Goal: Task Accomplishment & Management: Use online tool/utility

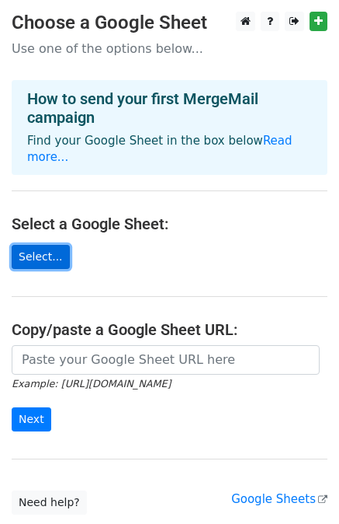
click at [49, 245] on link "Select..." at bounding box center [41, 257] width 58 height 24
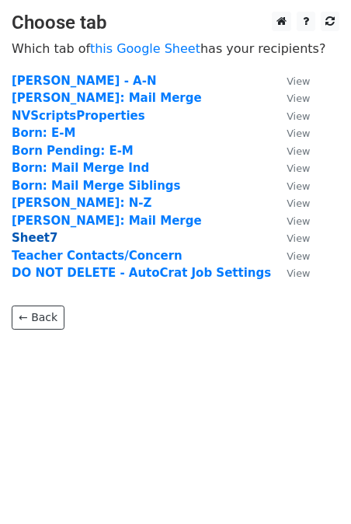
click at [42, 237] on strong "Sheet7" at bounding box center [35, 238] width 46 height 14
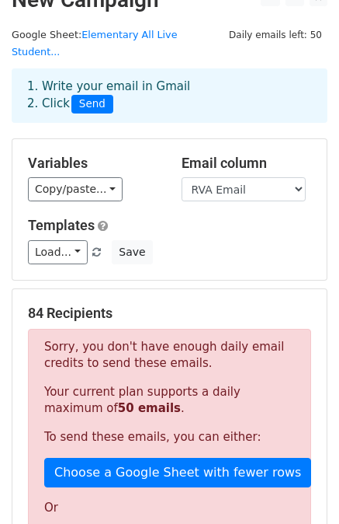
scroll to position [26, 0]
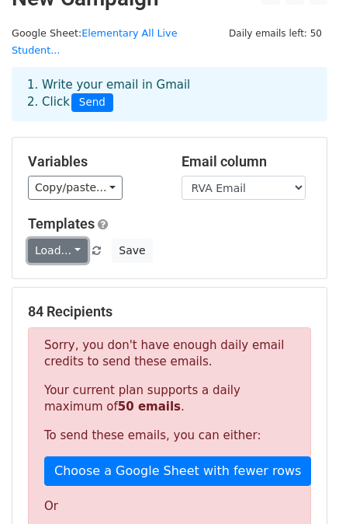
click at [56, 238] on link "Load..." at bounding box center [58, 250] width 60 height 24
click at [183, 238] on div "Load... No templates saved Save" at bounding box center [169, 250] width 307 height 24
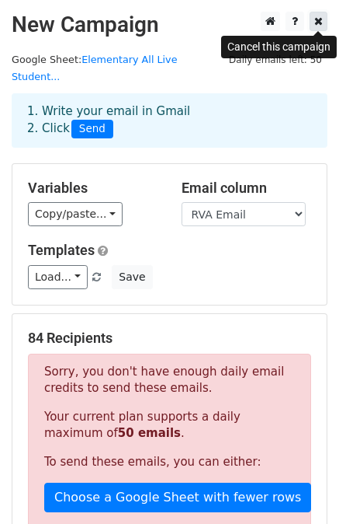
click at [318, 23] on icon at bounding box center [319, 21] width 9 height 11
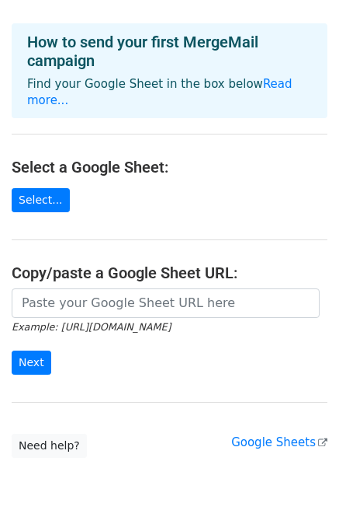
scroll to position [59, 0]
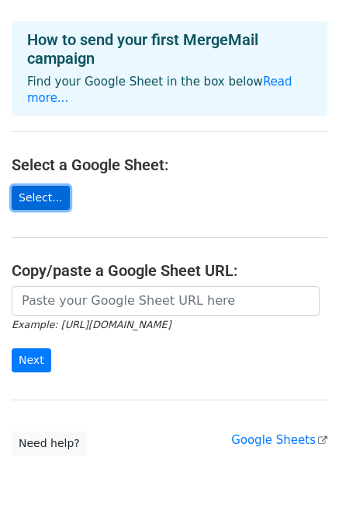
click at [48, 186] on link "Select..." at bounding box center [41, 198] width 58 height 24
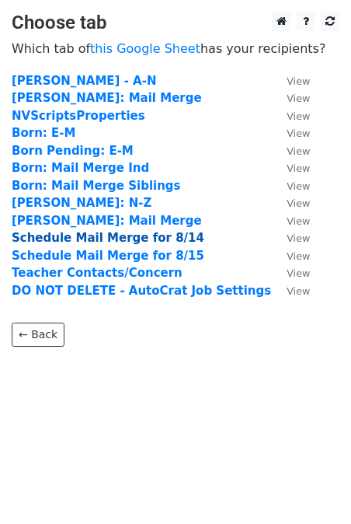
click at [165, 238] on strong "Schedule Mail Merge for 8/14" at bounding box center [108, 238] width 193 height 14
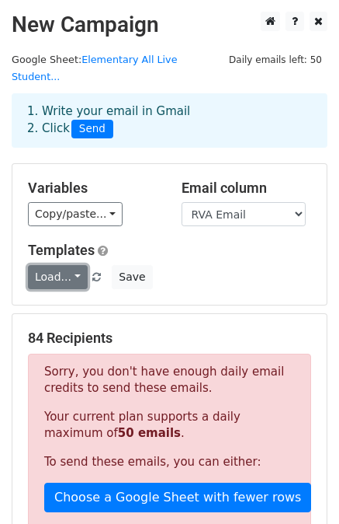
click at [68, 265] on link "Load..." at bounding box center [58, 277] width 60 height 24
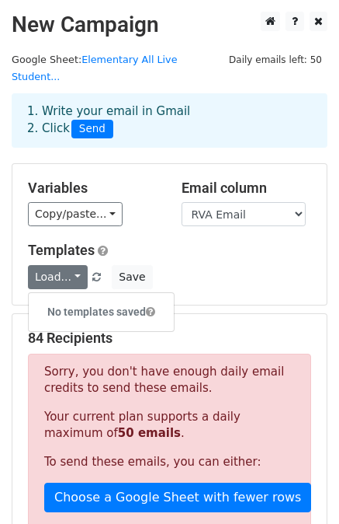
click at [161, 245] on div "Templates Load... No templates saved Save" at bounding box center [169, 265] width 307 height 47
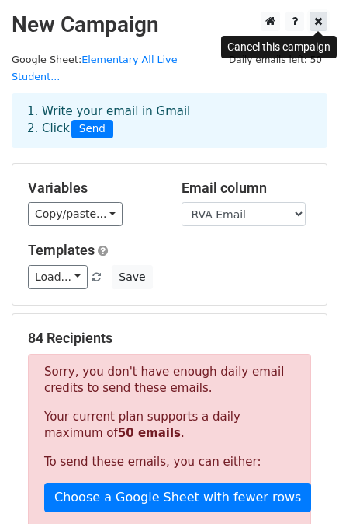
click at [320, 17] on icon at bounding box center [319, 21] width 9 height 11
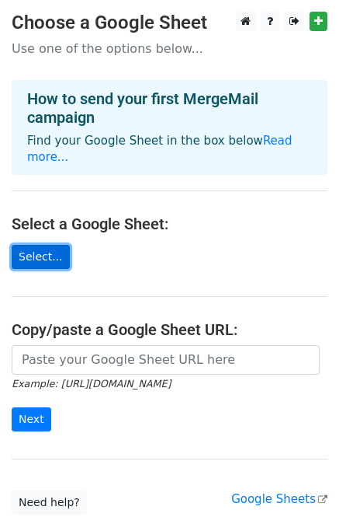
click at [40, 245] on link "Select..." at bounding box center [41, 257] width 58 height 24
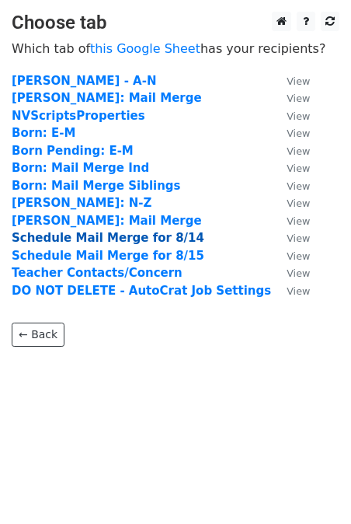
click at [106, 235] on strong "Schedule Mail Merge for 8/14" at bounding box center [108, 238] width 193 height 14
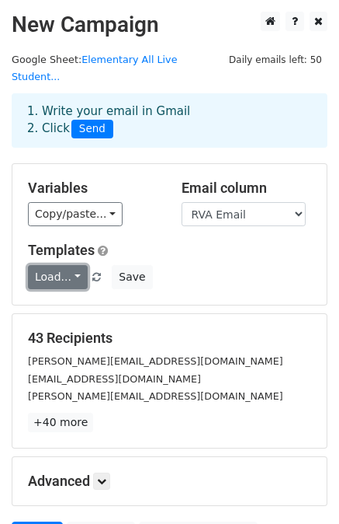
click at [68, 265] on link "Load..." at bounding box center [58, 277] width 60 height 24
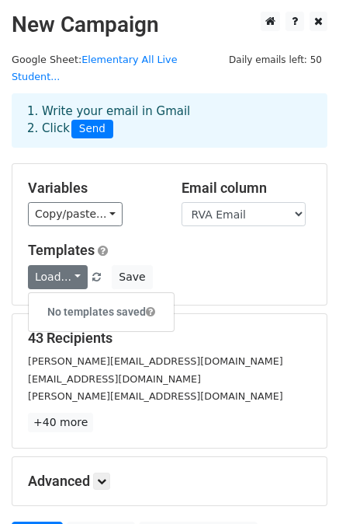
click at [78, 299] on h6 "No templates saved" at bounding box center [101, 312] width 145 height 26
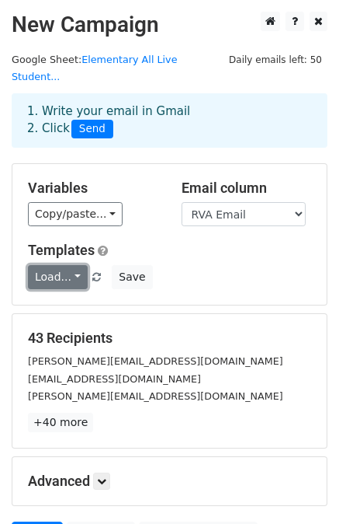
click at [72, 270] on link "Load..." at bounding box center [58, 277] width 60 height 24
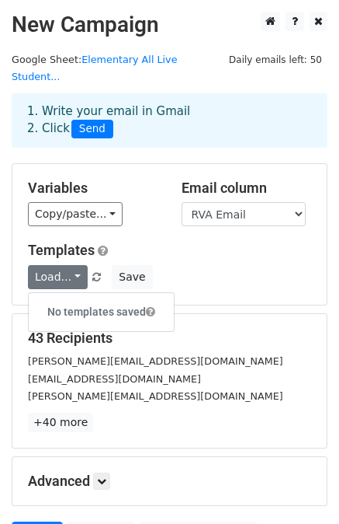
click at [155, 306] on span at bounding box center [150, 311] width 9 height 11
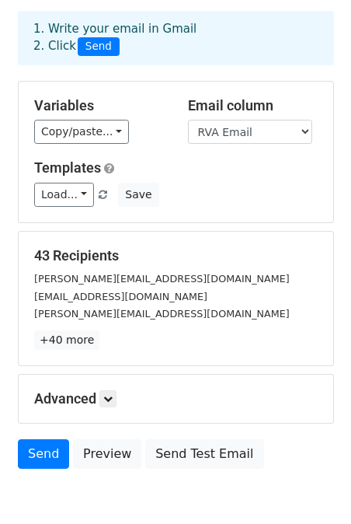
scroll to position [83, 0]
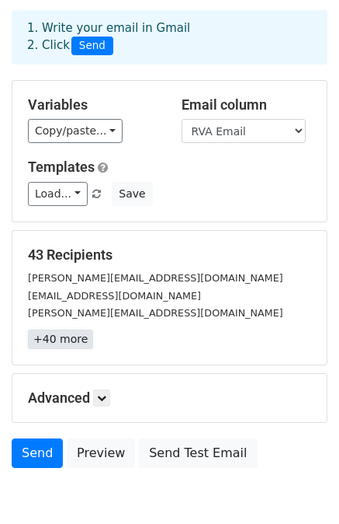
click at [70, 329] on link "+40 more" at bounding box center [60, 338] width 65 height 19
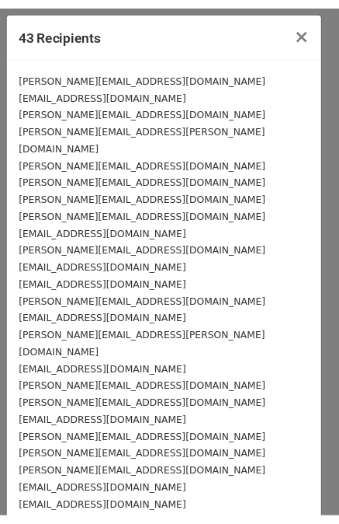
scroll to position [0, 0]
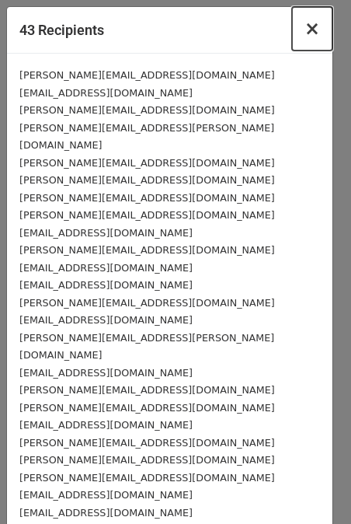
click at [304, 29] on span "×" at bounding box center [312, 29] width 16 height 22
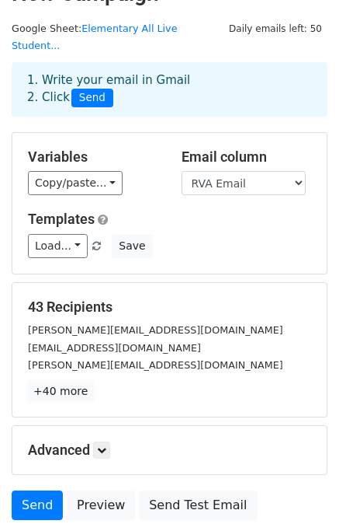
scroll to position [33, 0]
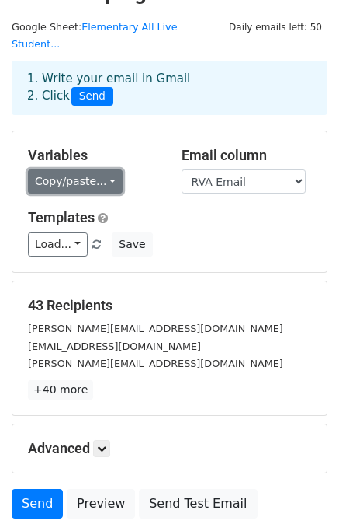
click at [95, 171] on link "Copy/paste..." at bounding box center [75, 181] width 95 height 24
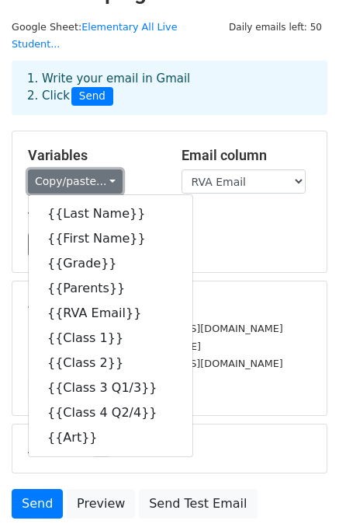
click at [95, 171] on link "Copy/paste..." at bounding box center [75, 181] width 95 height 24
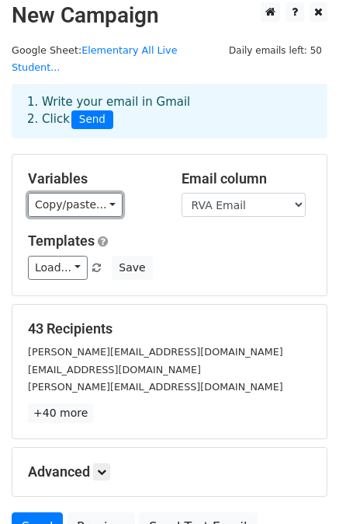
scroll to position [11, 0]
